Goal: Navigation & Orientation: Find specific page/section

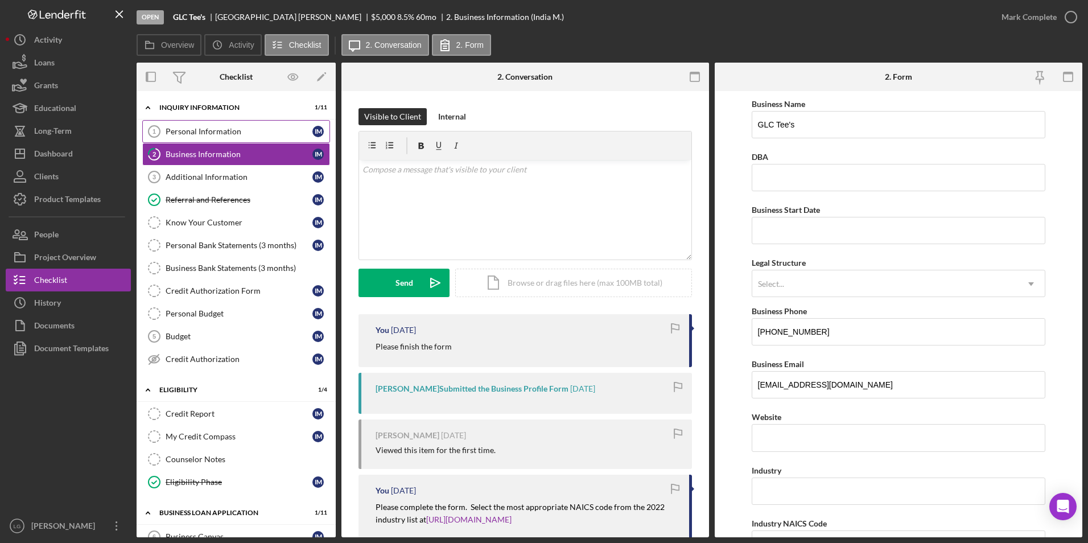
drag, startPoint x: 209, startPoint y: 121, endPoint x: 207, endPoint y: 133, distance: 12.7
click at [209, 121] on link "Personal Information 1 Personal Information I M" at bounding box center [236, 131] width 188 height 23
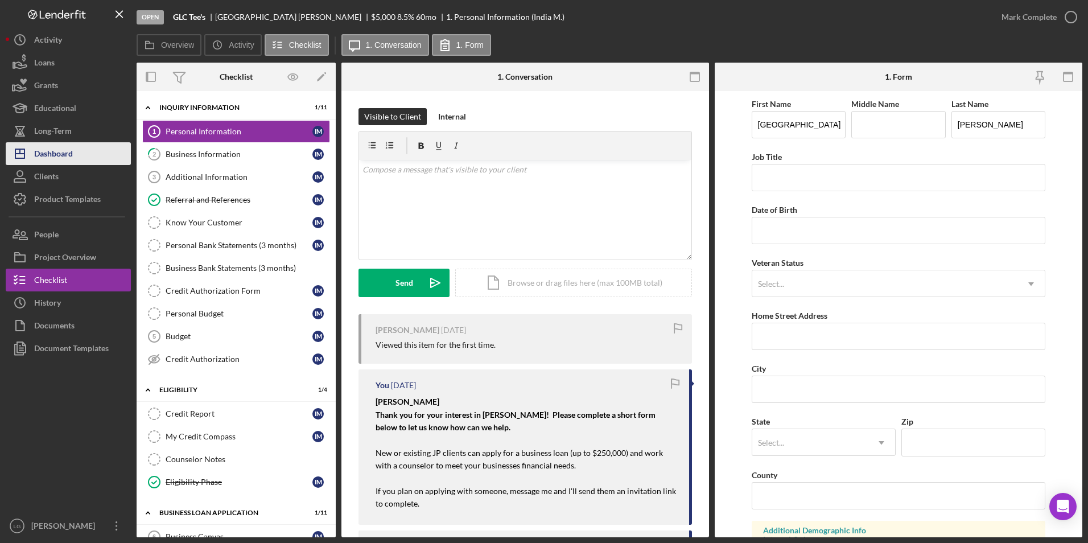
click at [74, 153] on button "Icon/Dashboard Dashboard" at bounding box center [68, 153] width 125 height 23
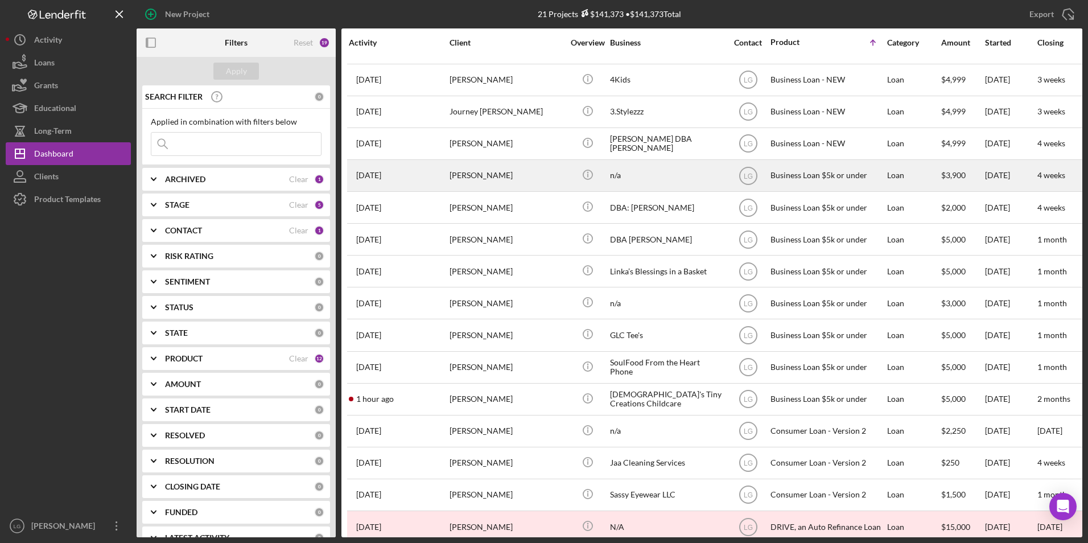
scroll to position [204, 0]
